Goal: Information Seeking & Learning: Learn about a topic

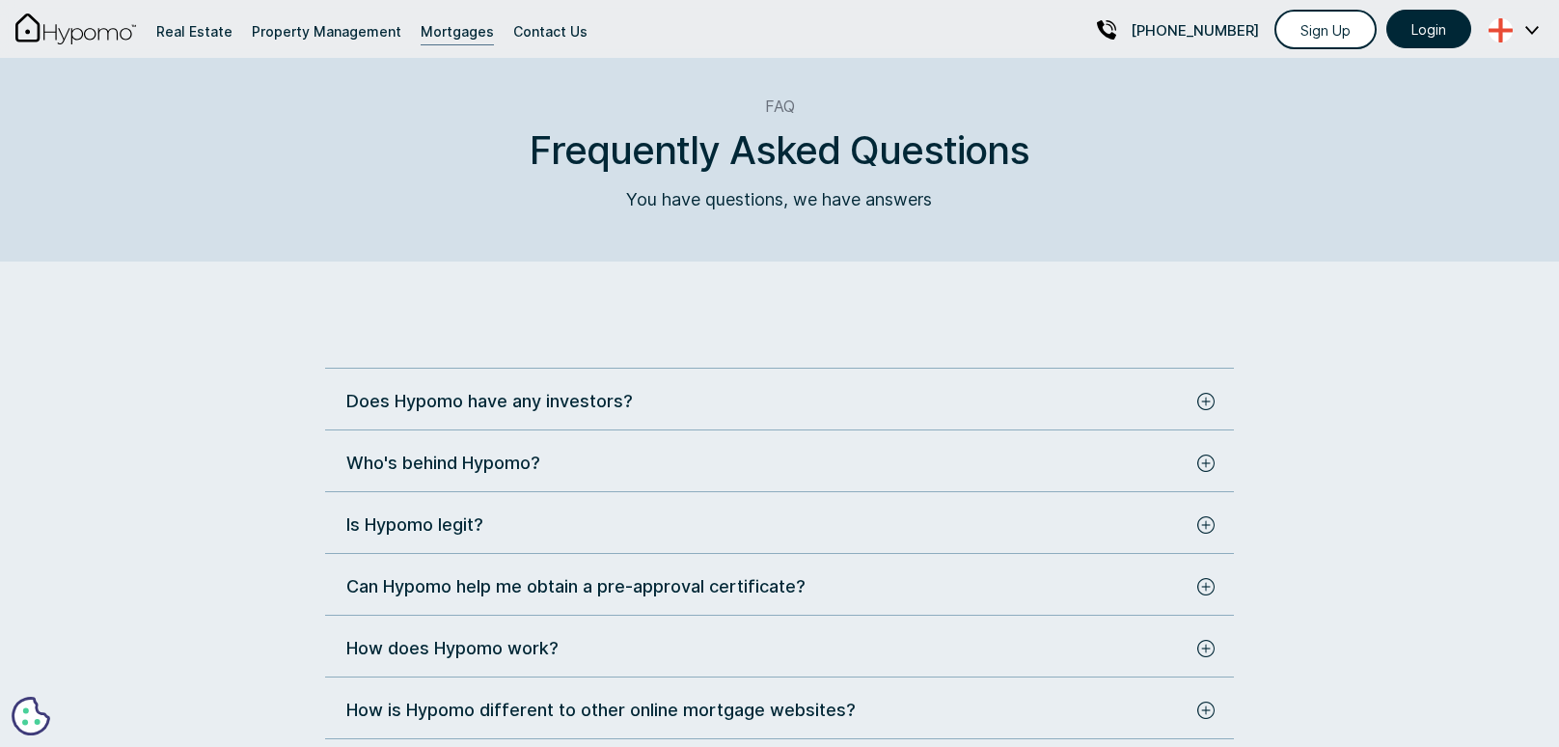
click at [1197, 406] on img at bounding box center [1205, 401] width 17 height 17
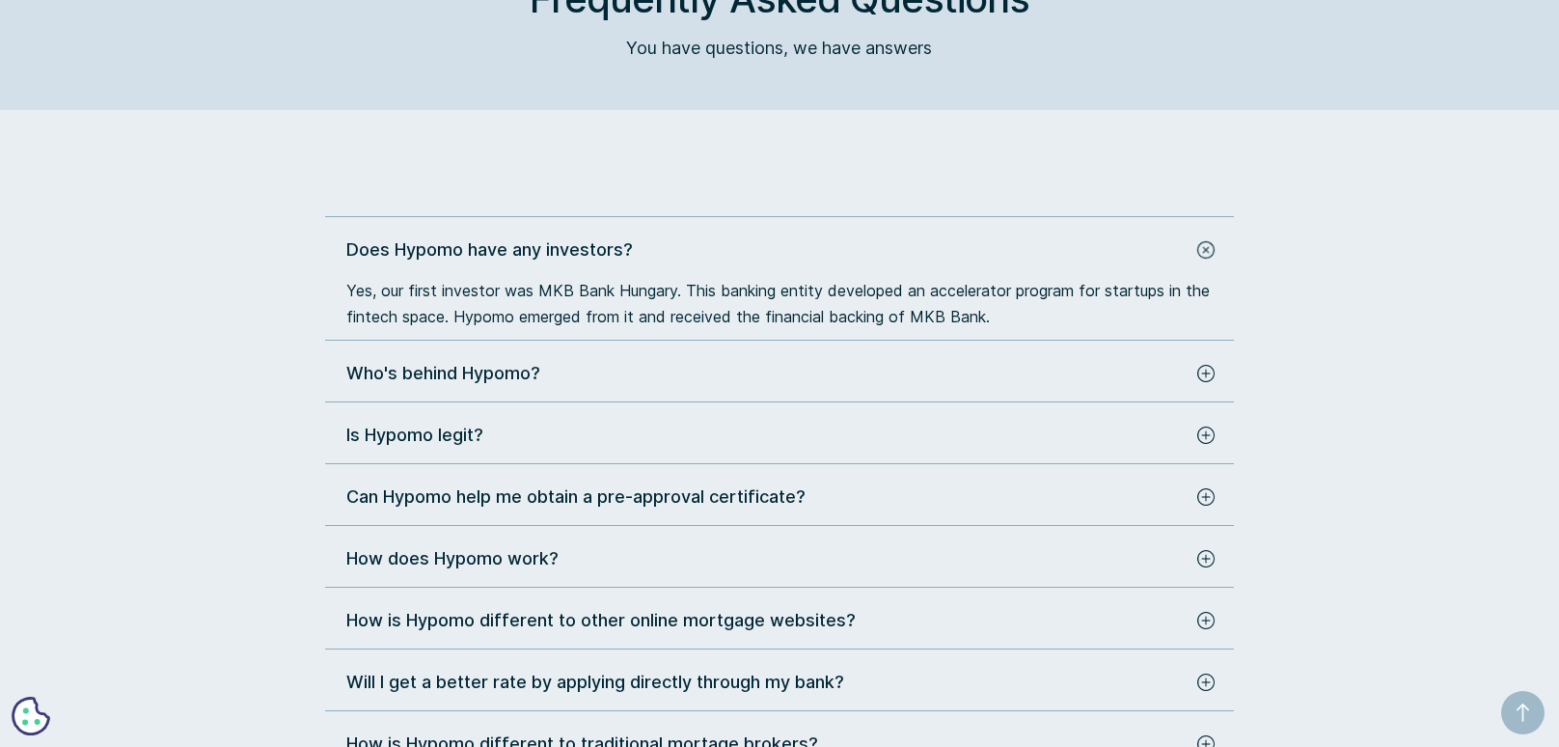
click at [1203, 369] on img at bounding box center [1205, 373] width 17 height 17
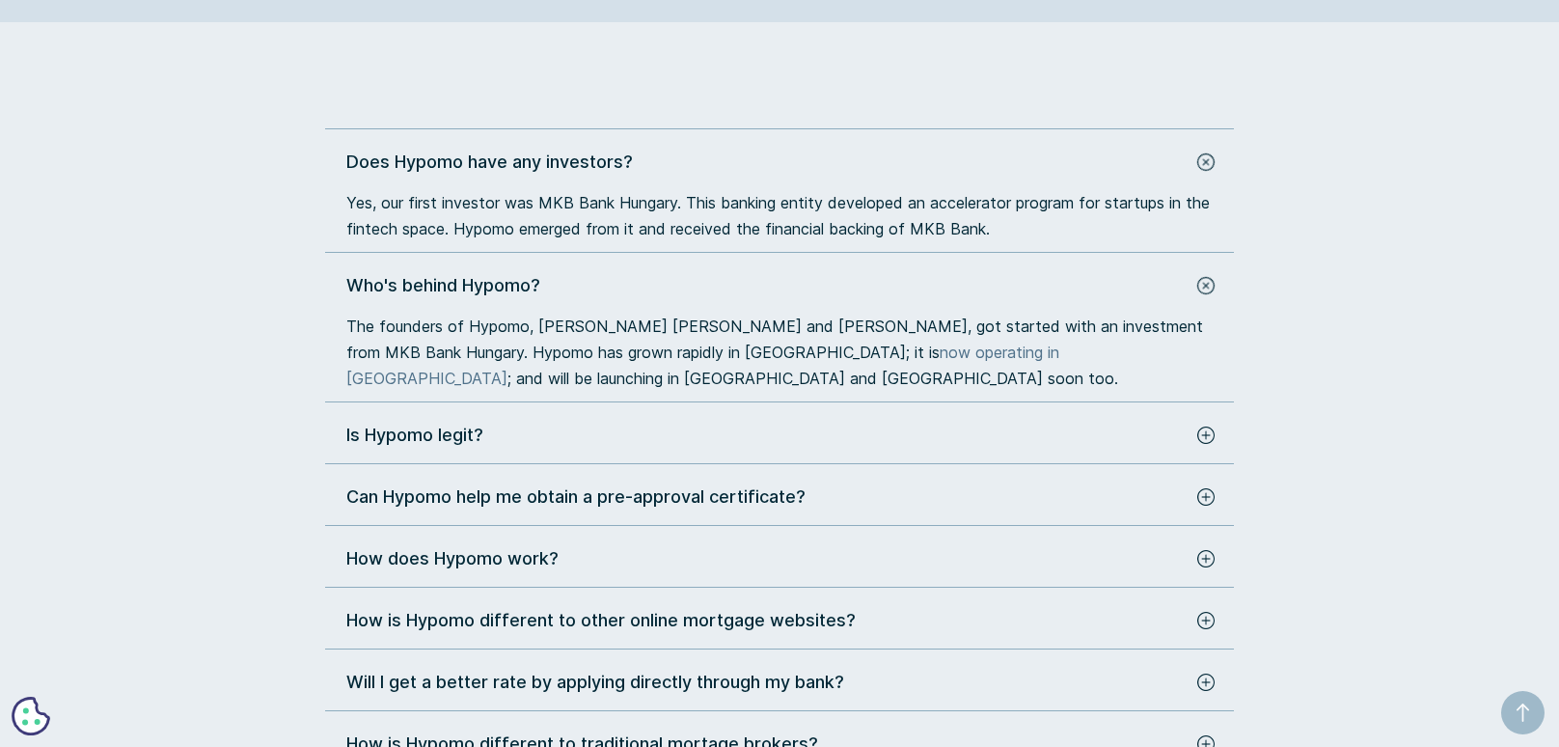
click at [1199, 436] on img at bounding box center [1205, 434] width 17 height 17
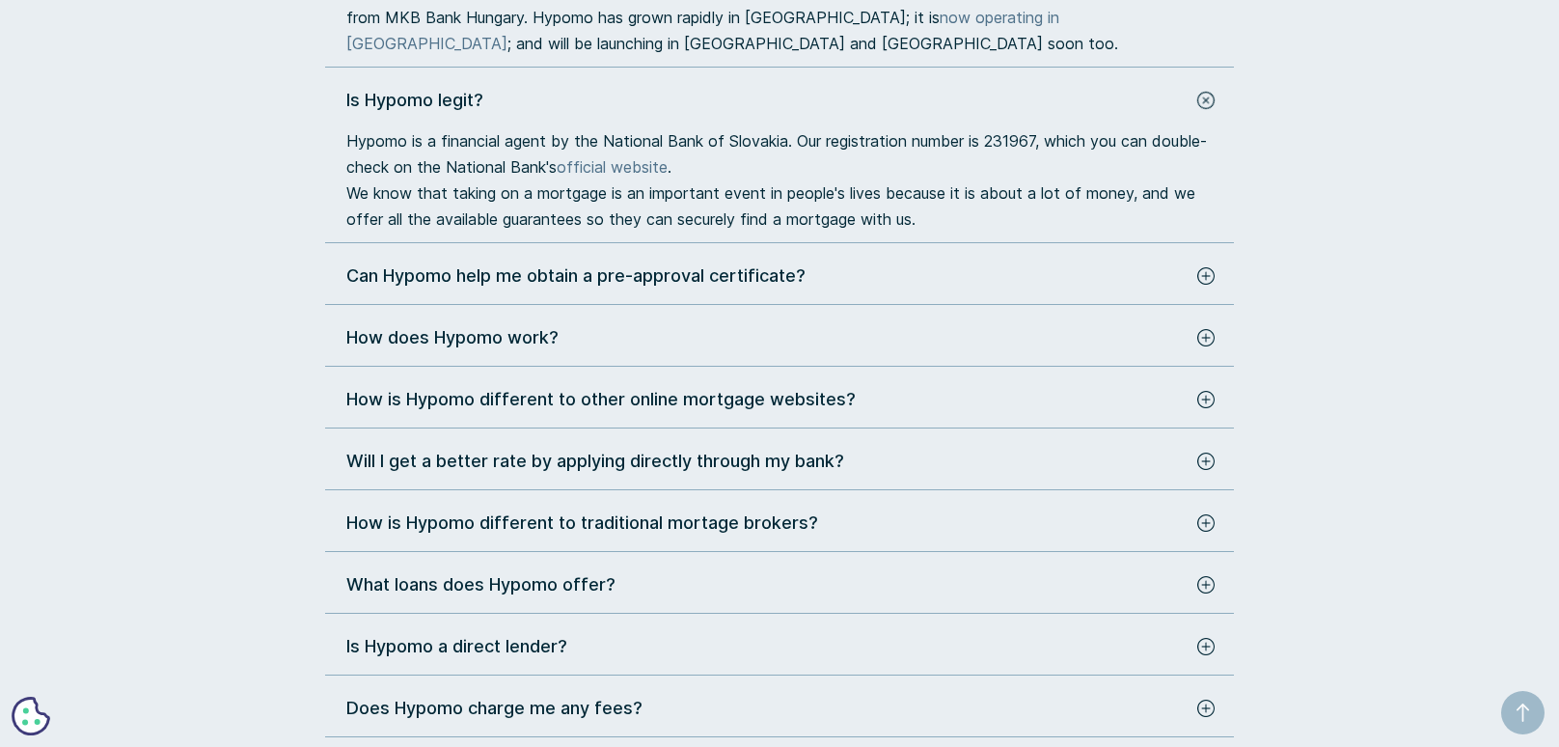
click at [1205, 281] on img at bounding box center [1205, 275] width 17 height 17
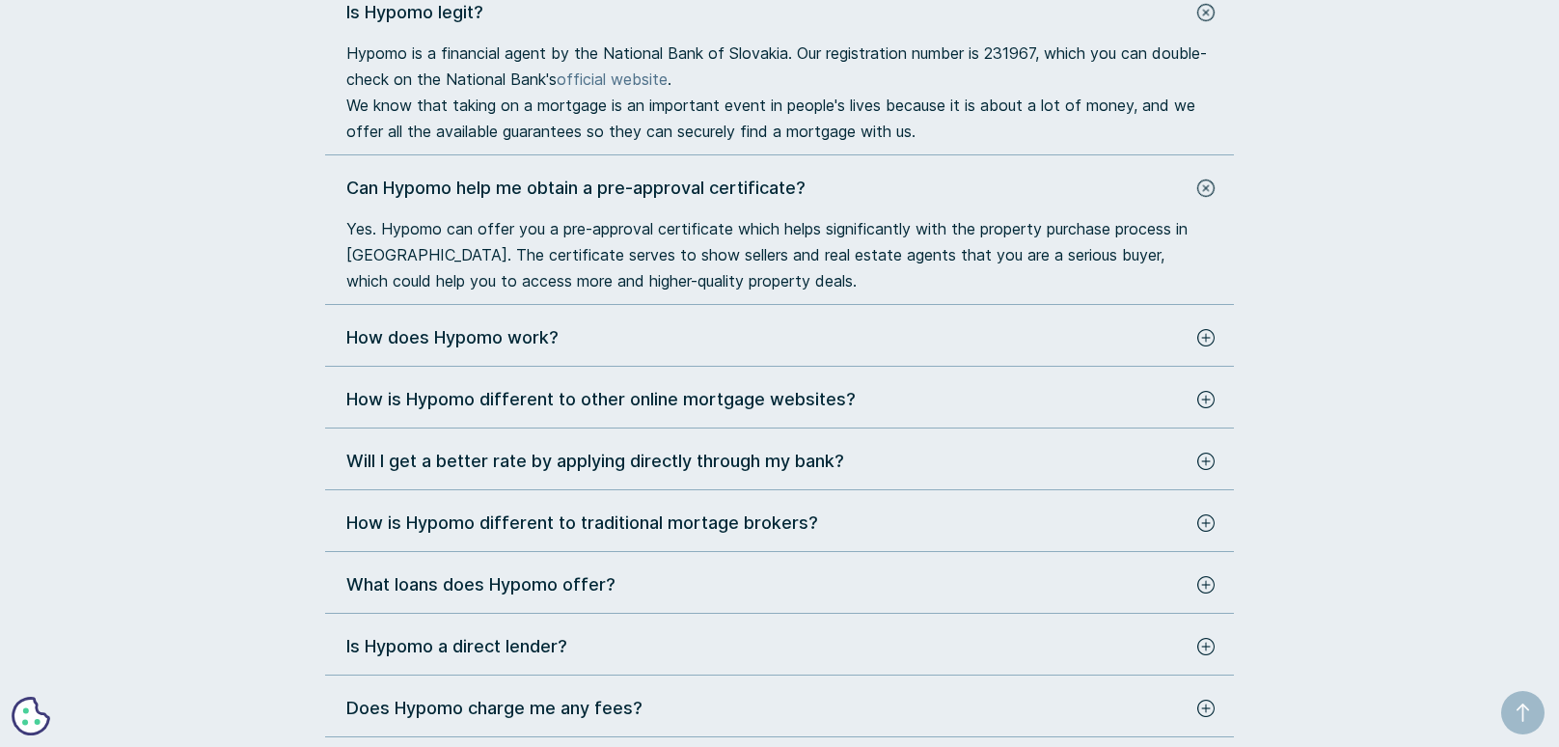
click at [1202, 332] on img at bounding box center [1205, 337] width 17 height 17
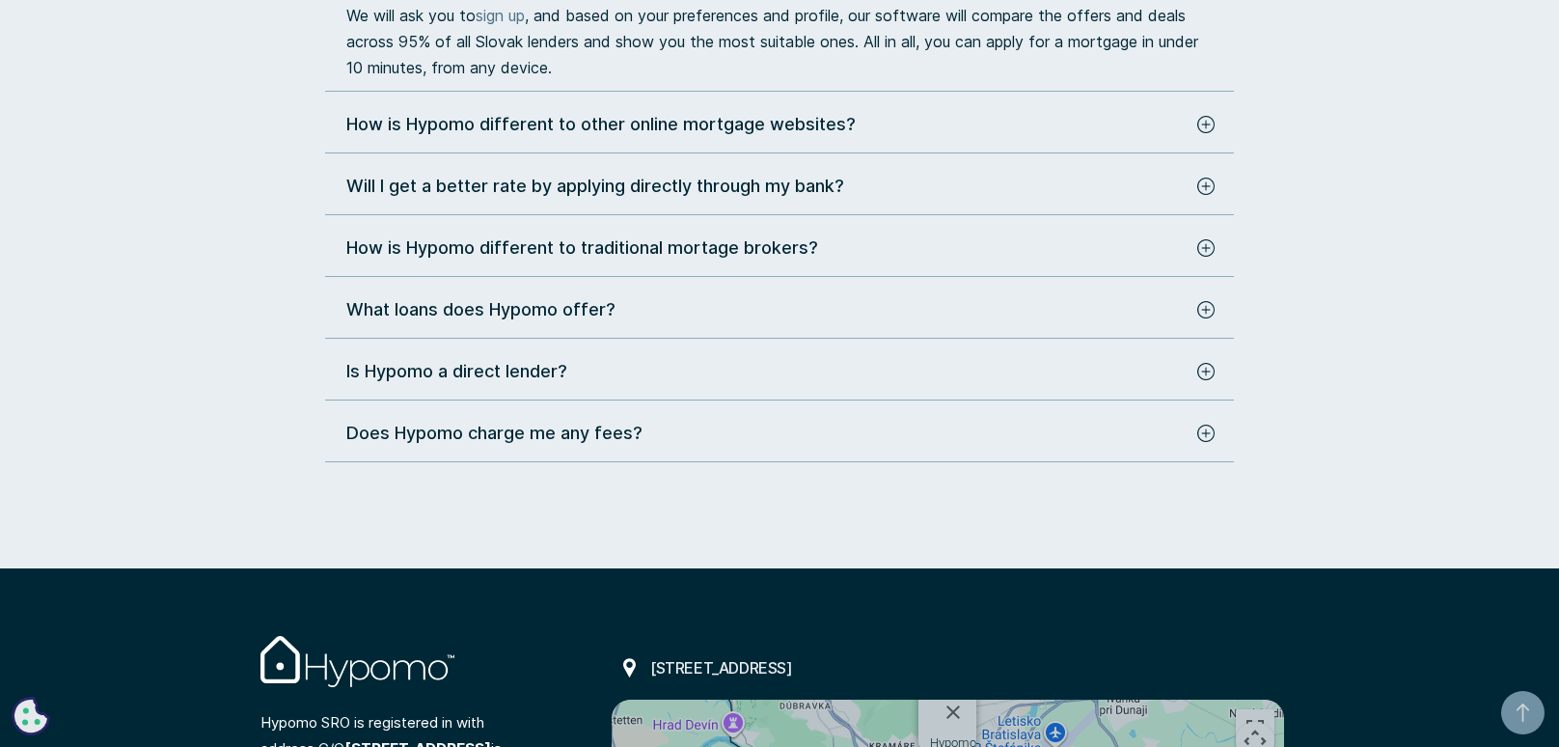
scroll to position [1029, 0]
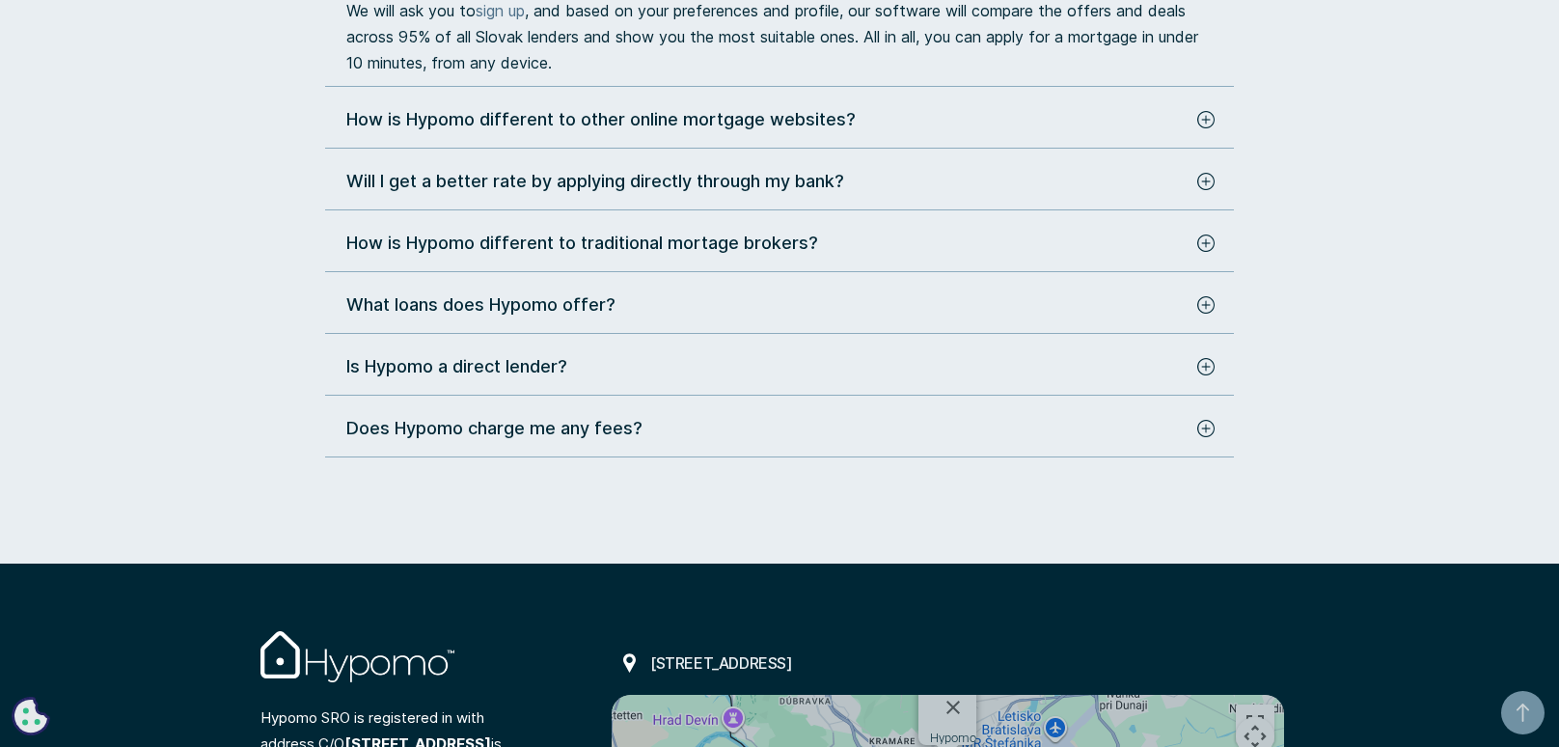
click at [1206, 131] on div "How is Hypomo different to other online mortgage websites?" at bounding box center [779, 122] width 909 height 32
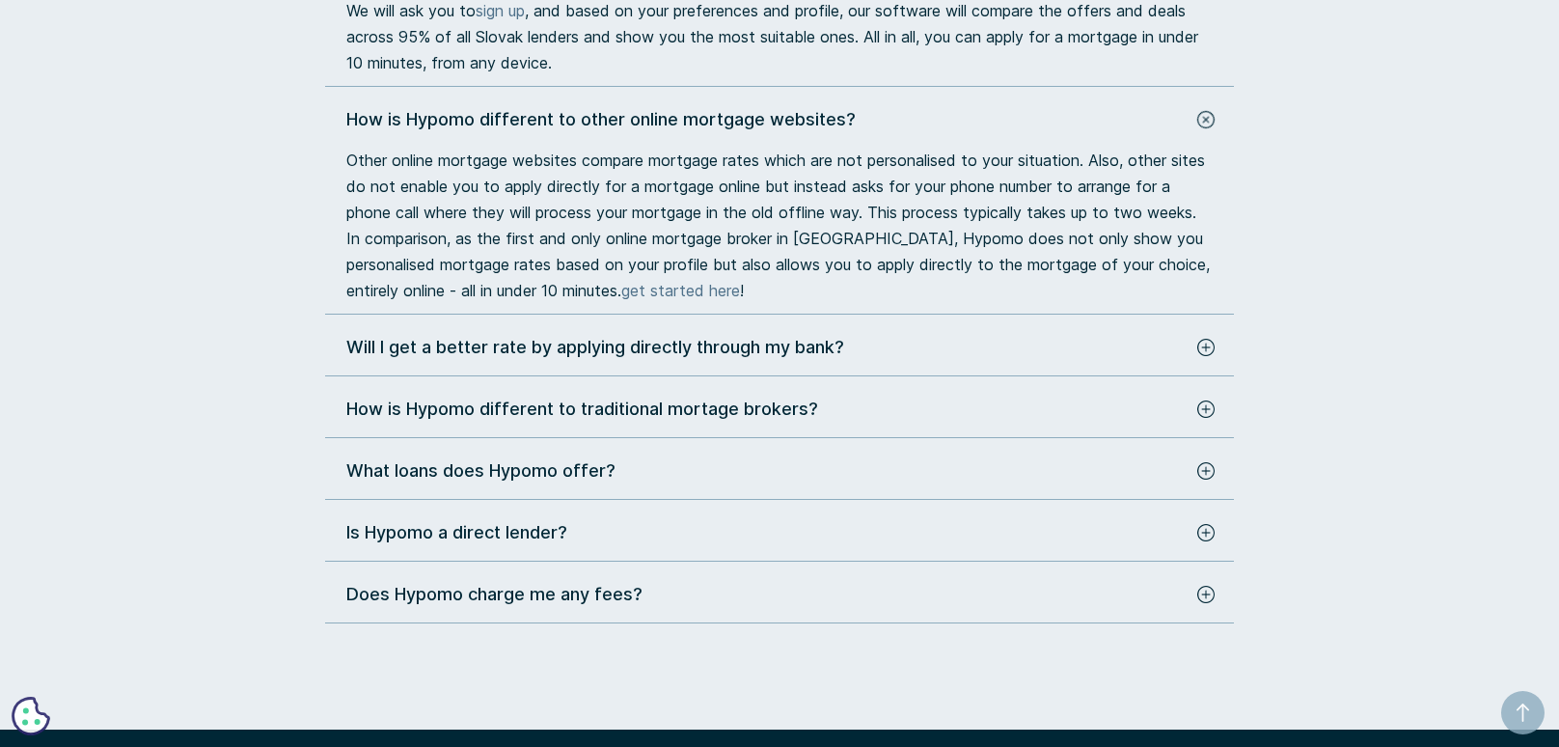
click at [1202, 356] on img at bounding box center [1205, 347] width 17 height 17
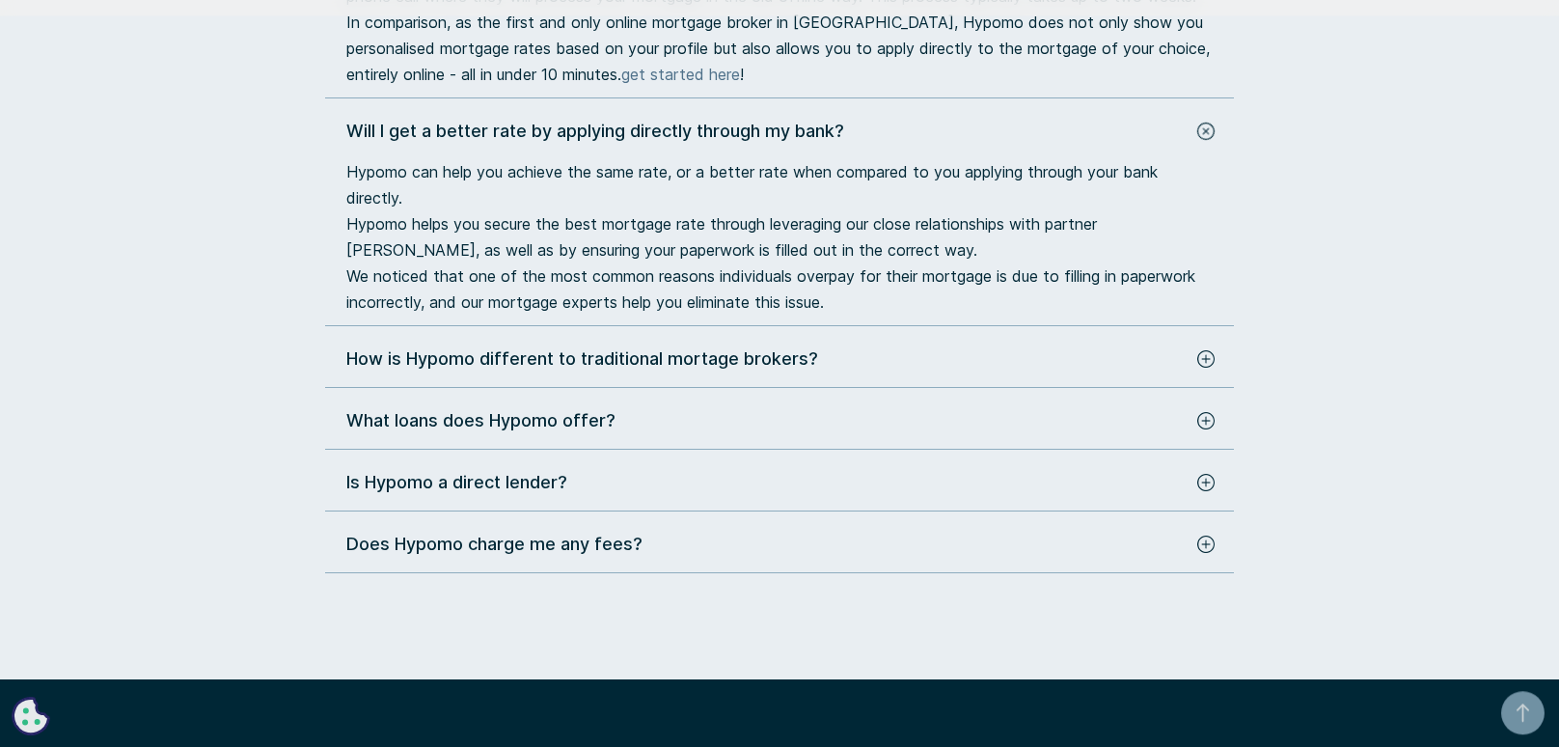
scroll to position [1230, 0]
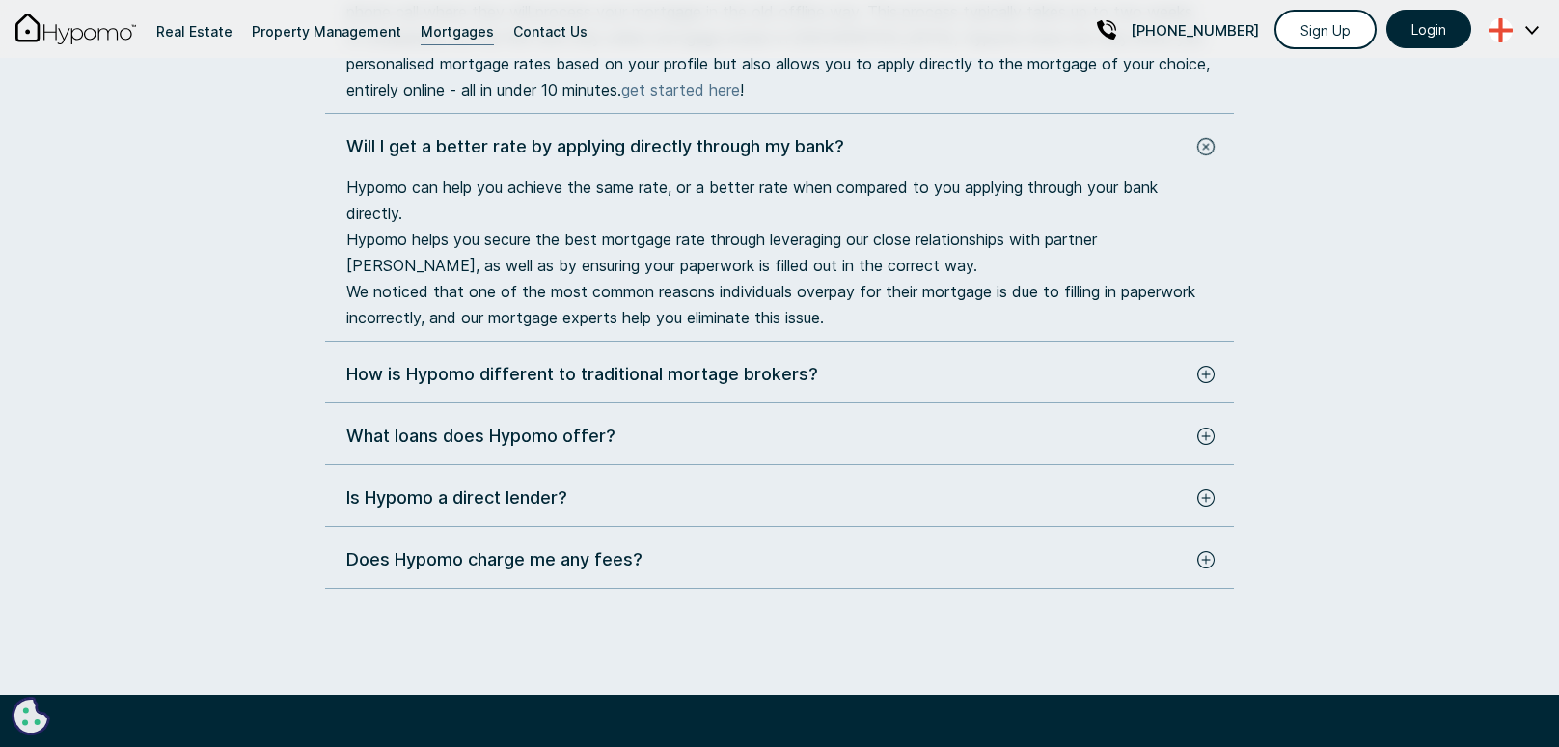
click at [1201, 383] on img at bounding box center [1205, 374] width 17 height 17
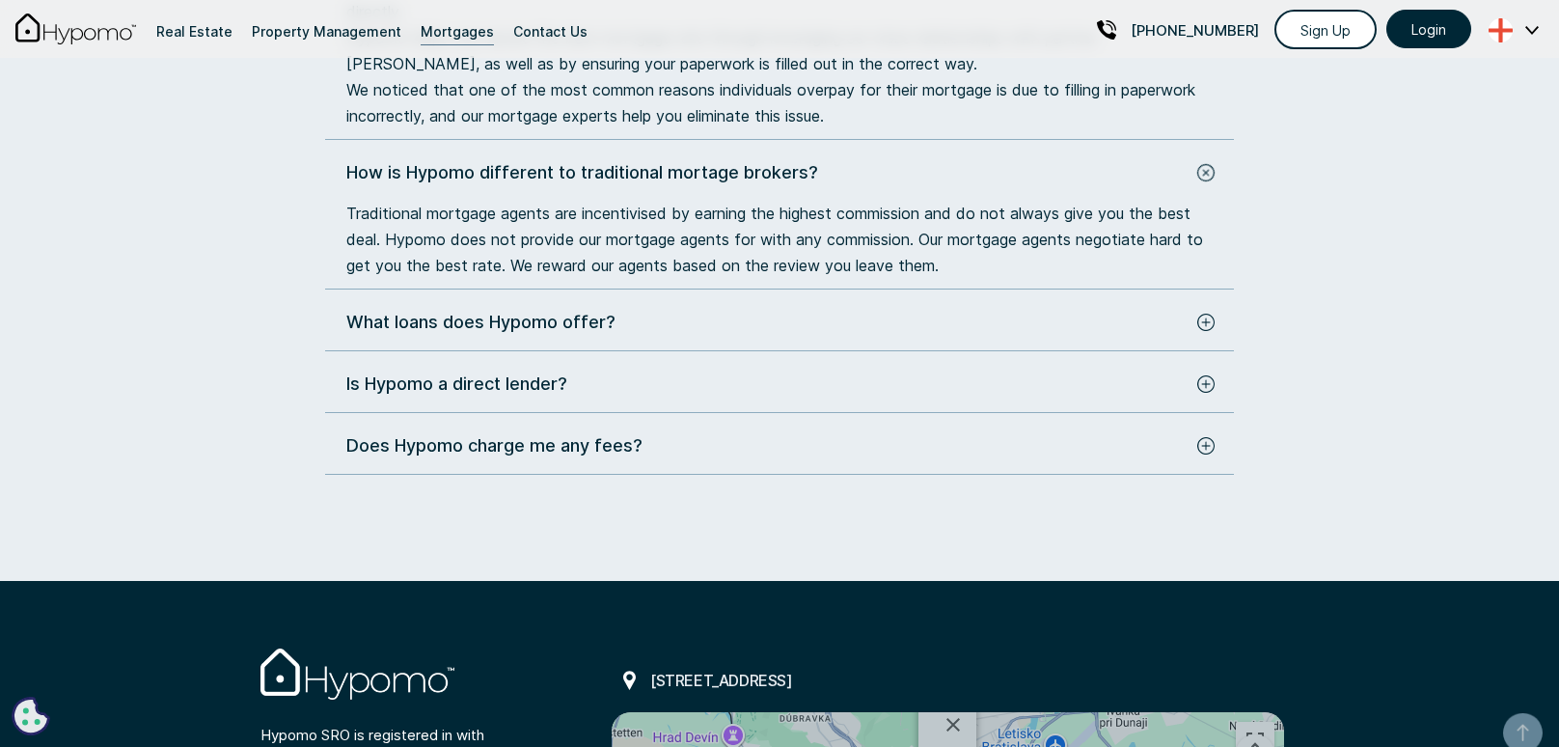
scroll to position [1509, 0]
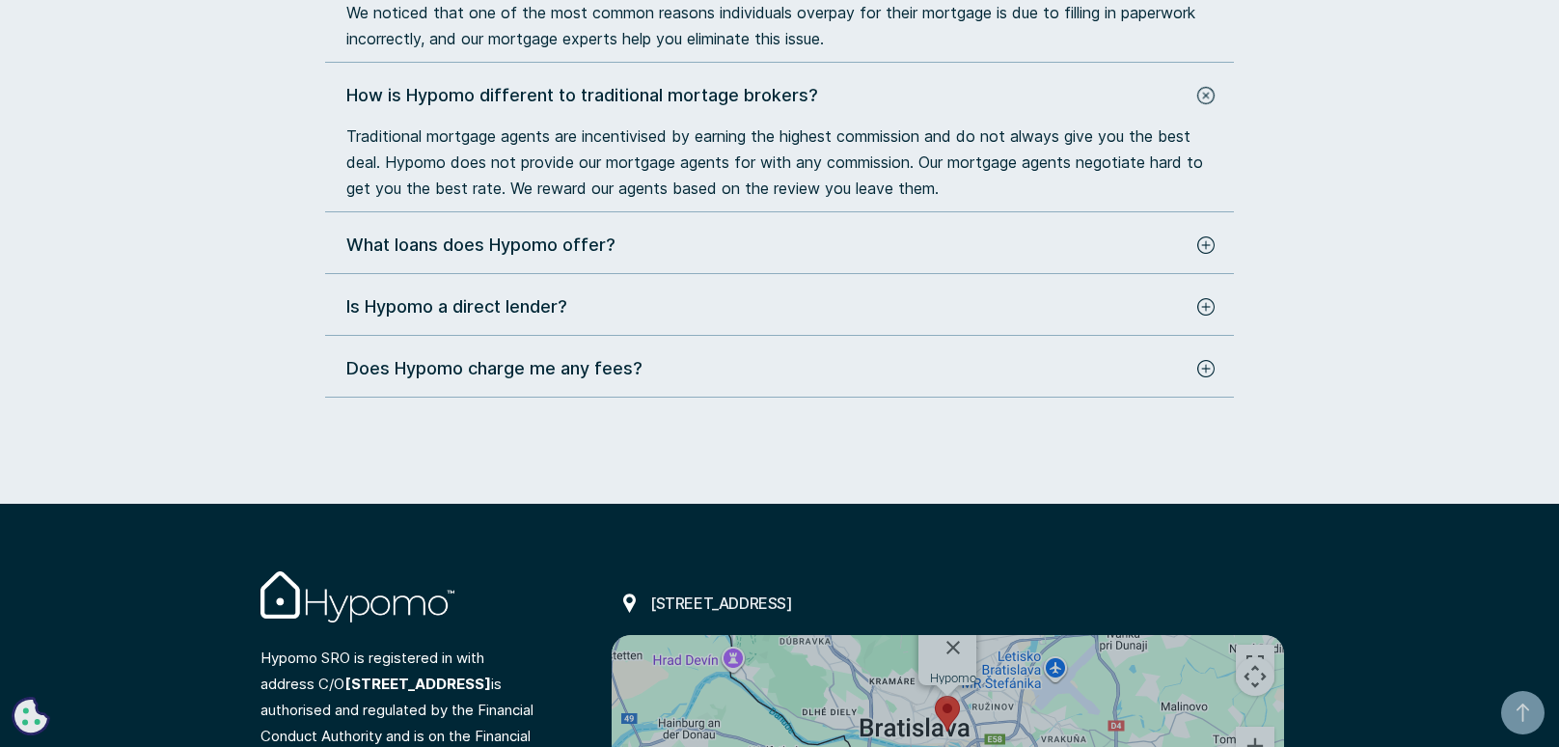
click at [1213, 254] on img at bounding box center [1205, 244] width 17 height 17
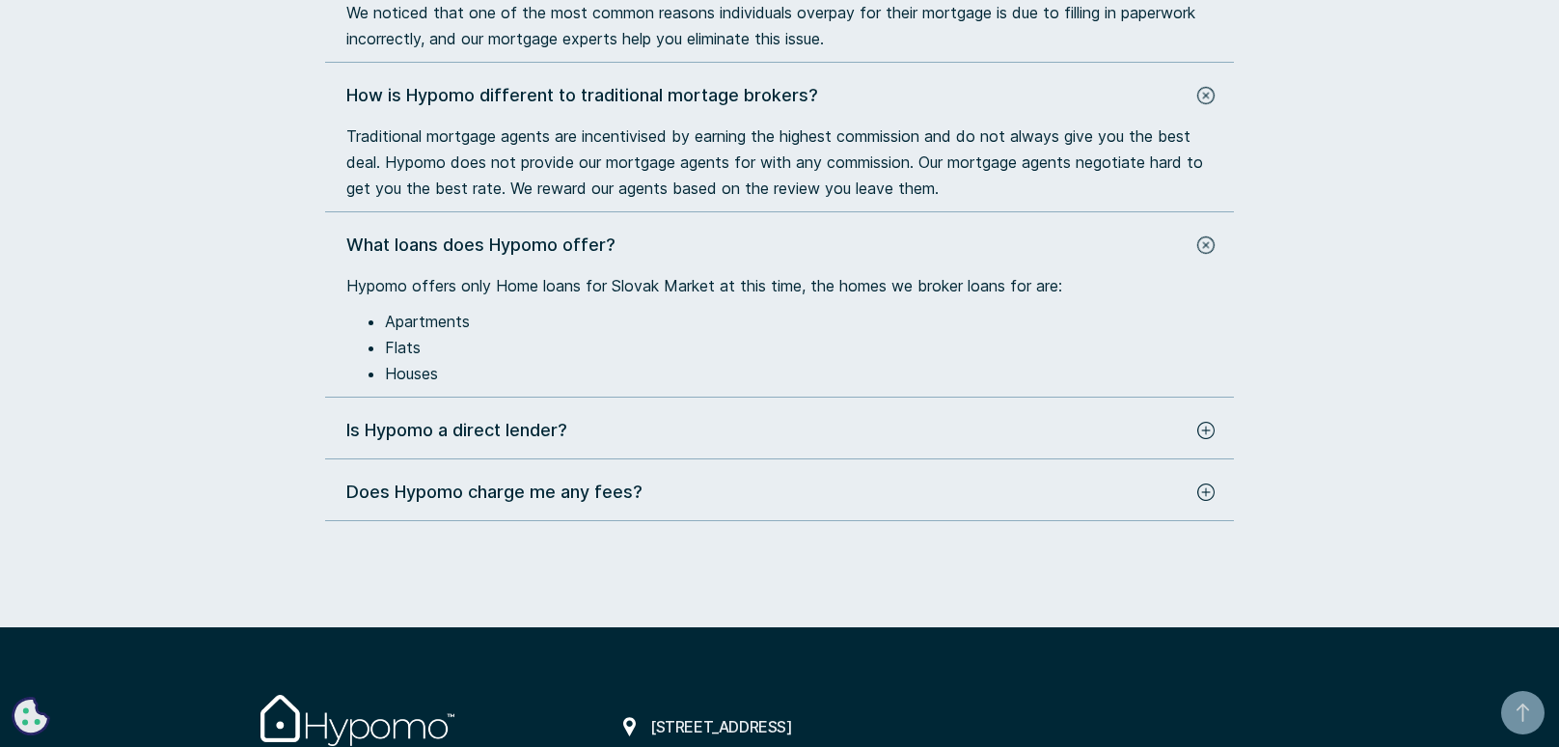
click at [1200, 440] on div at bounding box center [1205, 430] width 17 height 27
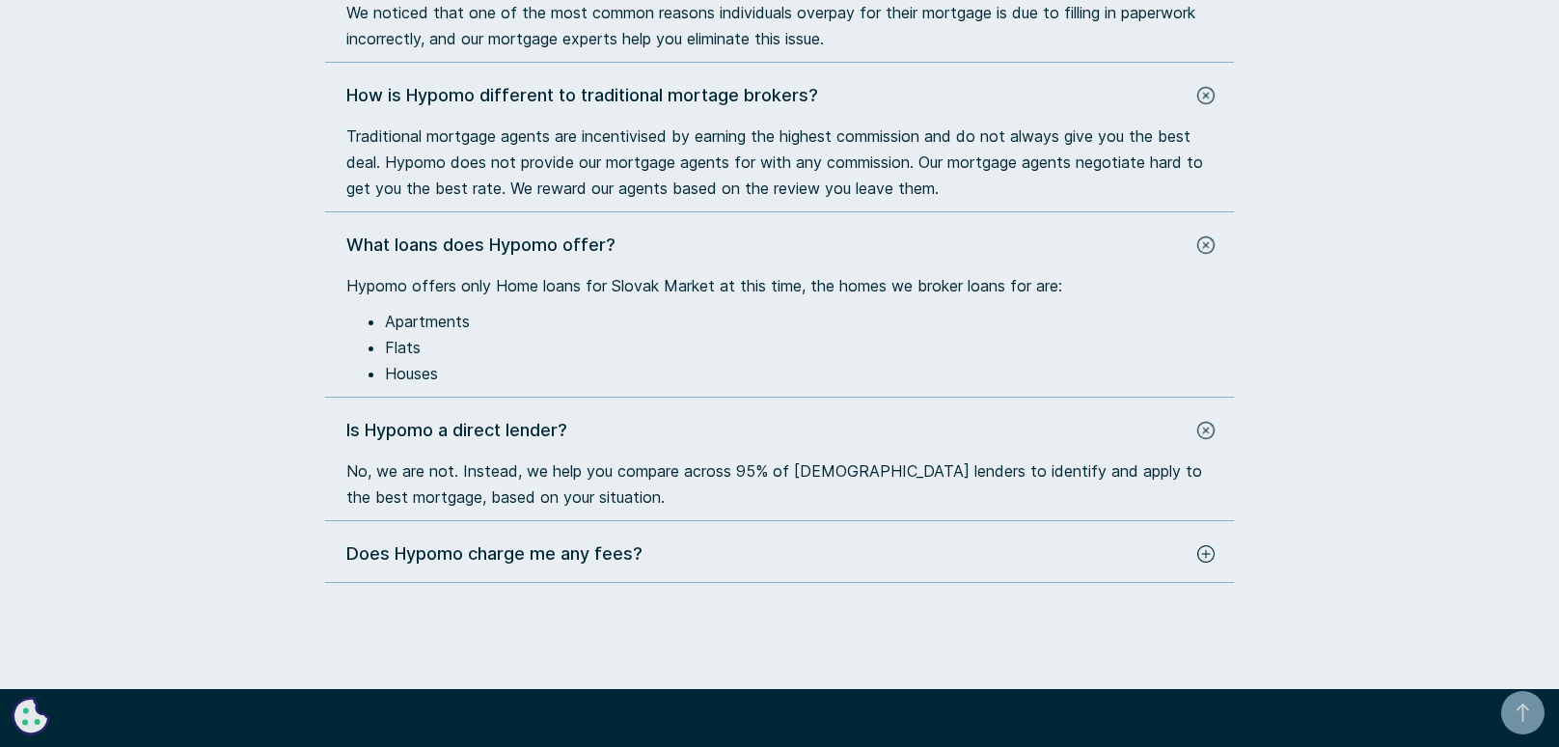
click at [1204, 562] on img at bounding box center [1205, 553] width 17 height 17
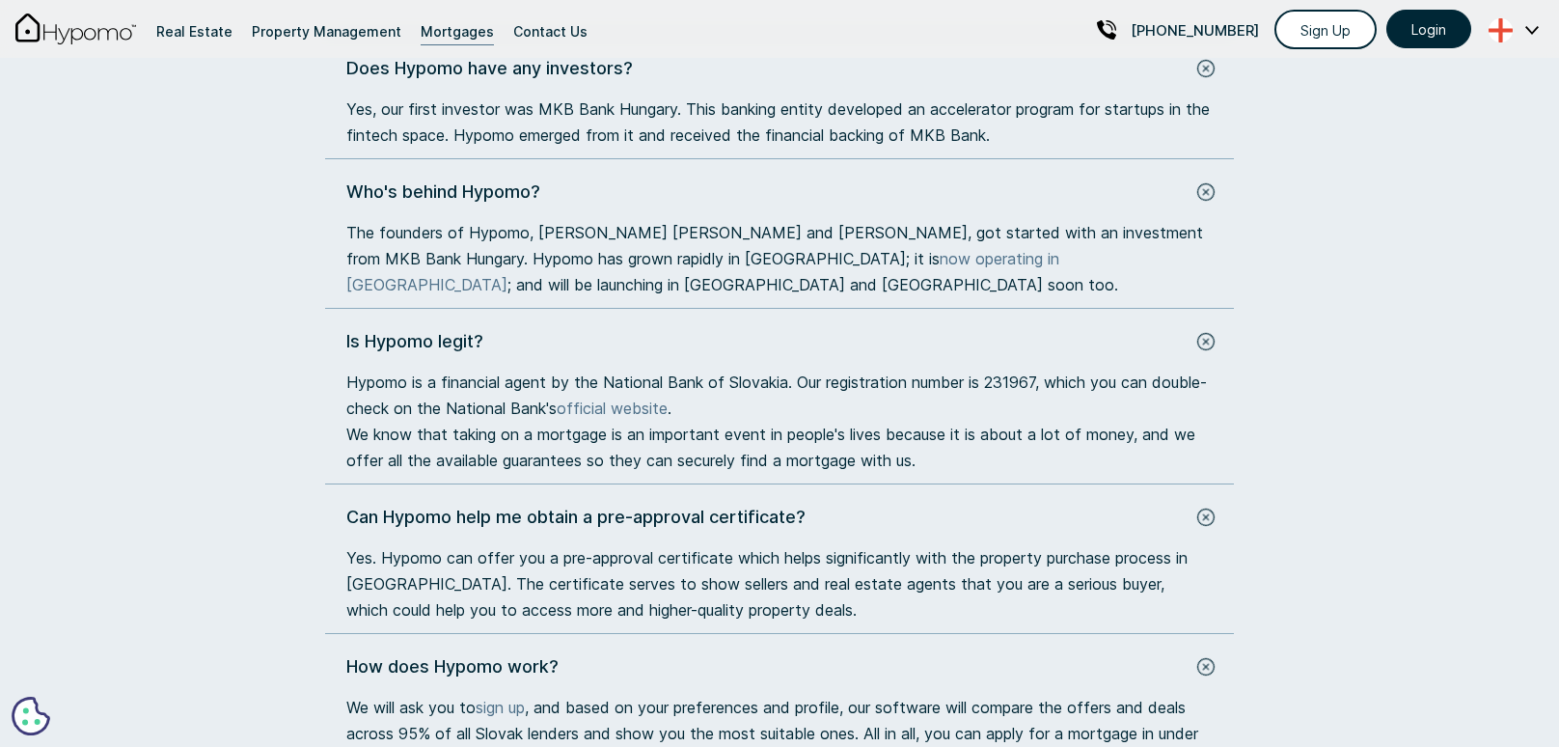
scroll to position [313, 0]
